Goal: Task Accomplishment & Management: Manage account settings

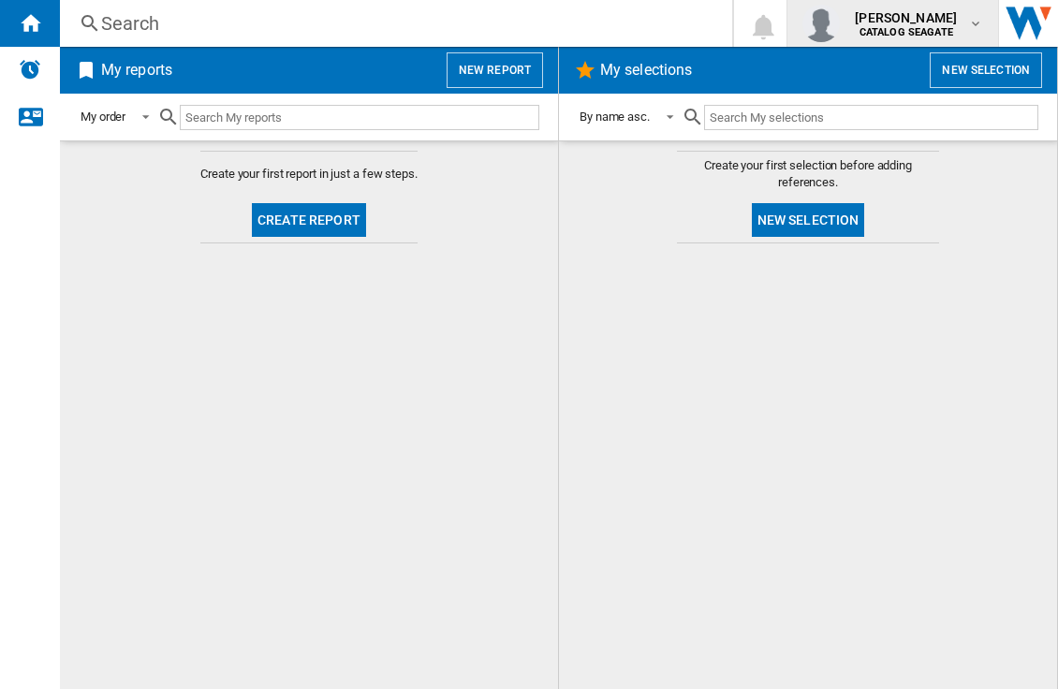
click at [909, 22] on span "kelly tang" at bounding box center [906, 17] width 102 height 19
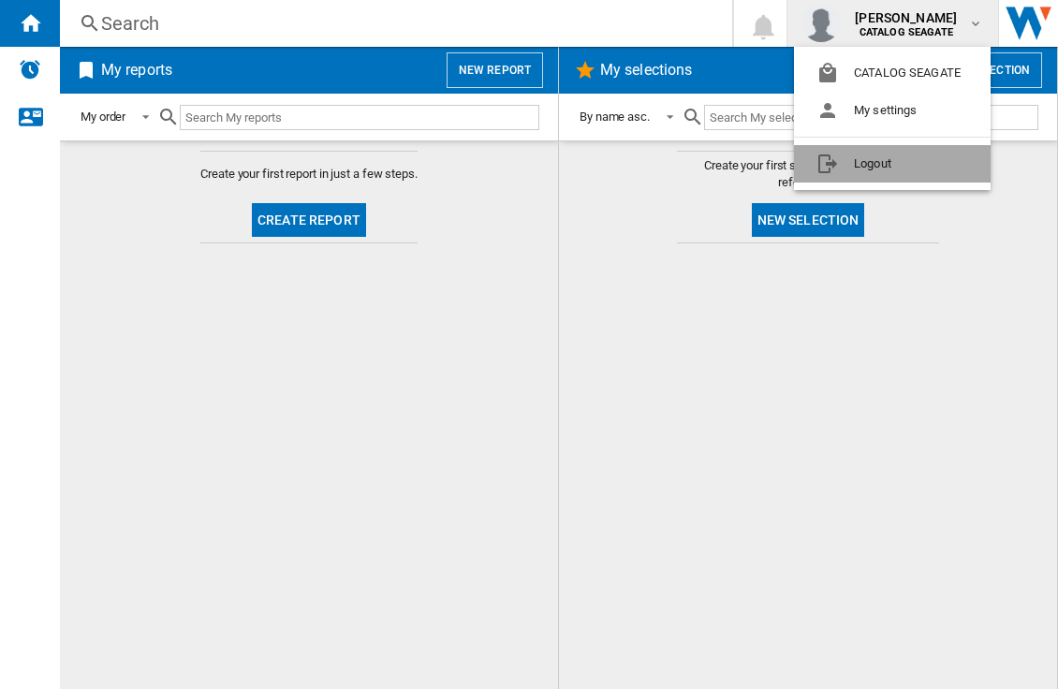
click at [867, 160] on button "Logout" at bounding box center [892, 163] width 197 height 37
